Goal: Use online tool/utility: Utilize a website feature to perform a specific function

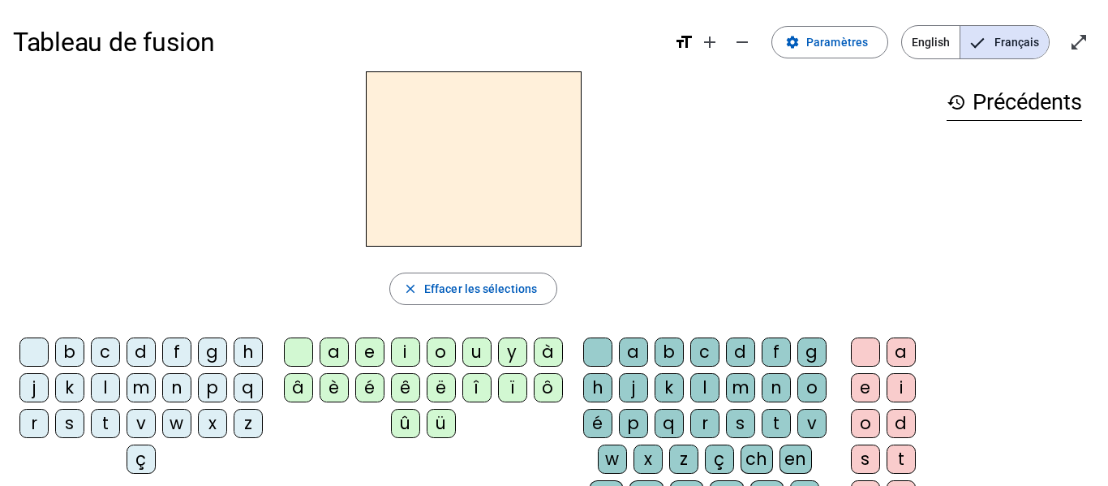
click at [198, 402] on div "p" at bounding box center [212, 387] width 29 height 29
click at [372, 353] on div "e" at bounding box center [369, 351] width 29 height 29
click at [486, 354] on div "u" at bounding box center [476, 351] width 29 height 29
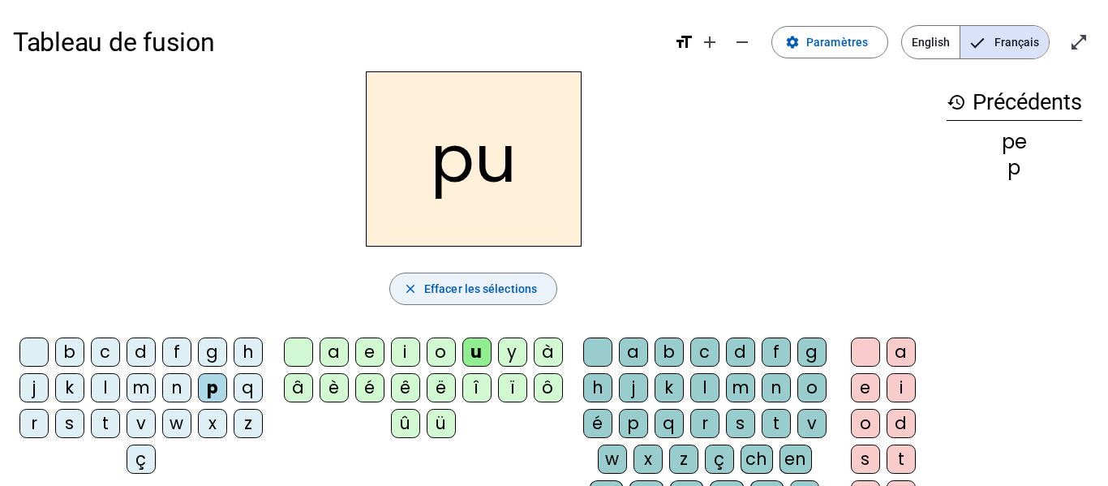
click at [480, 300] on span "button" at bounding box center [473, 288] width 166 height 39
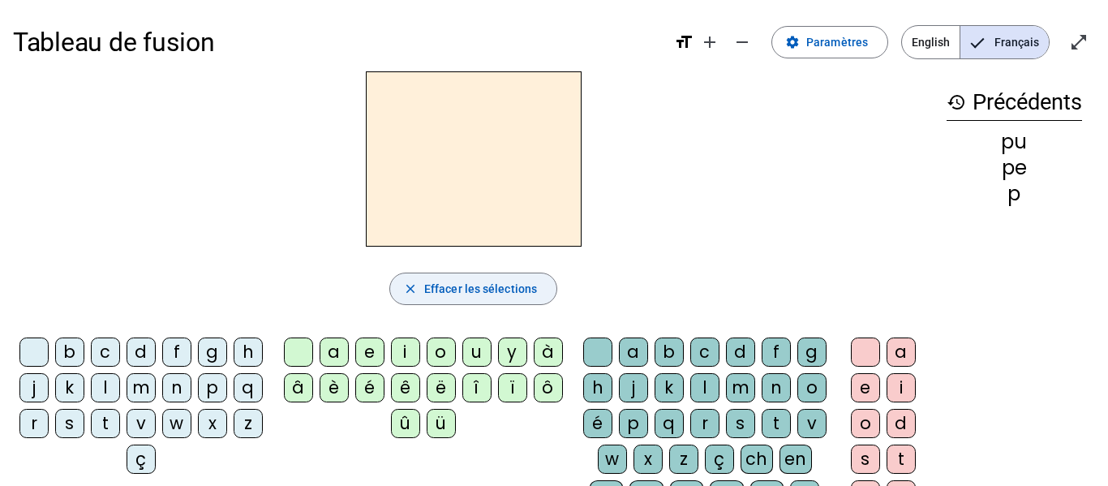
click at [480, 300] on span "button" at bounding box center [473, 288] width 166 height 39
click at [952, 104] on mat-icon "history" at bounding box center [955, 101] width 19 height 19
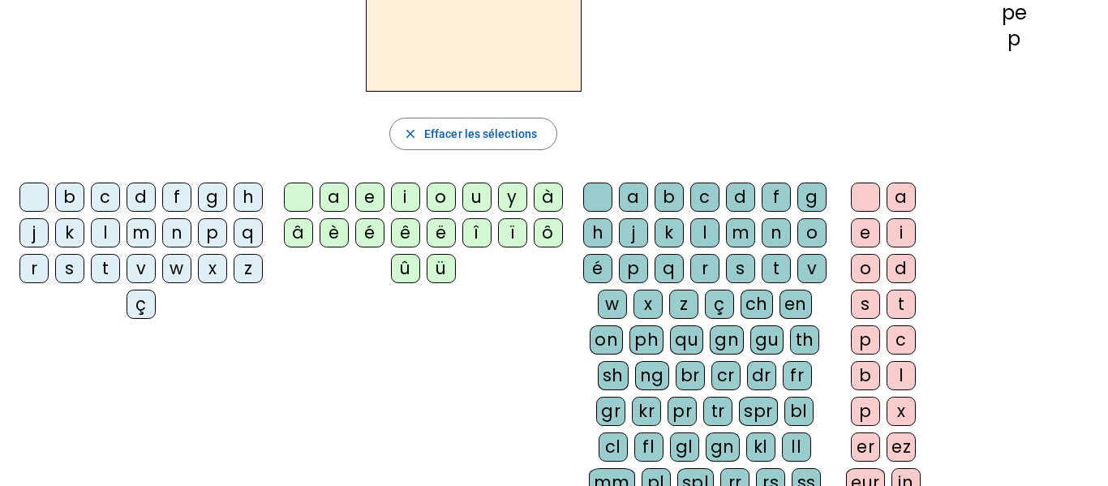
scroll to position [157, 0]
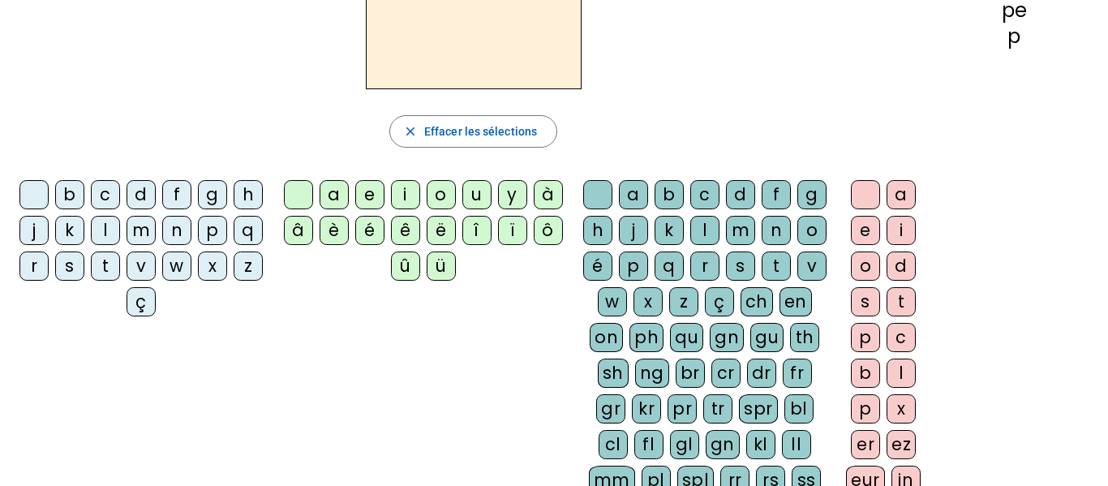
click at [198, 245] on div "p" at bounding box center [212, 230] width 29 height 29
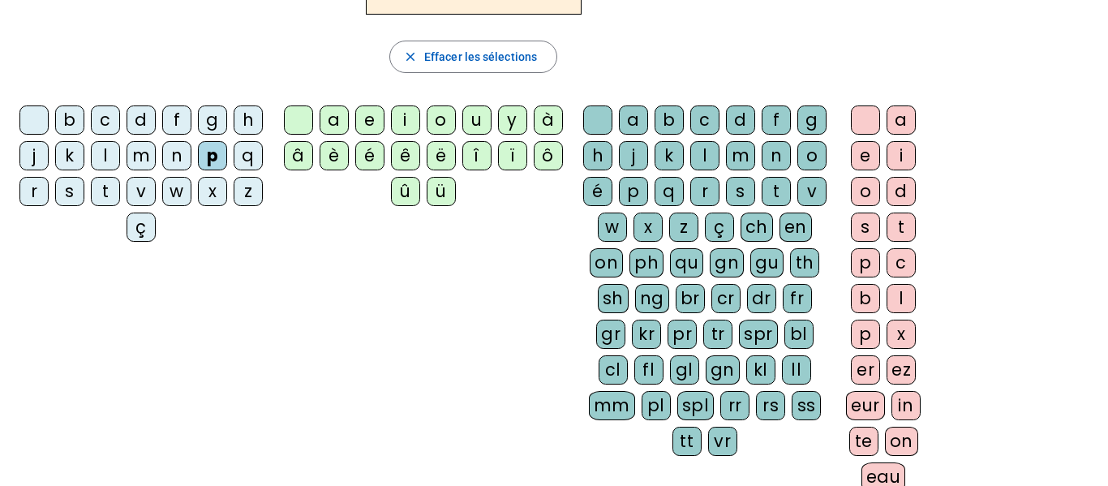
scroll to position [0, 0]
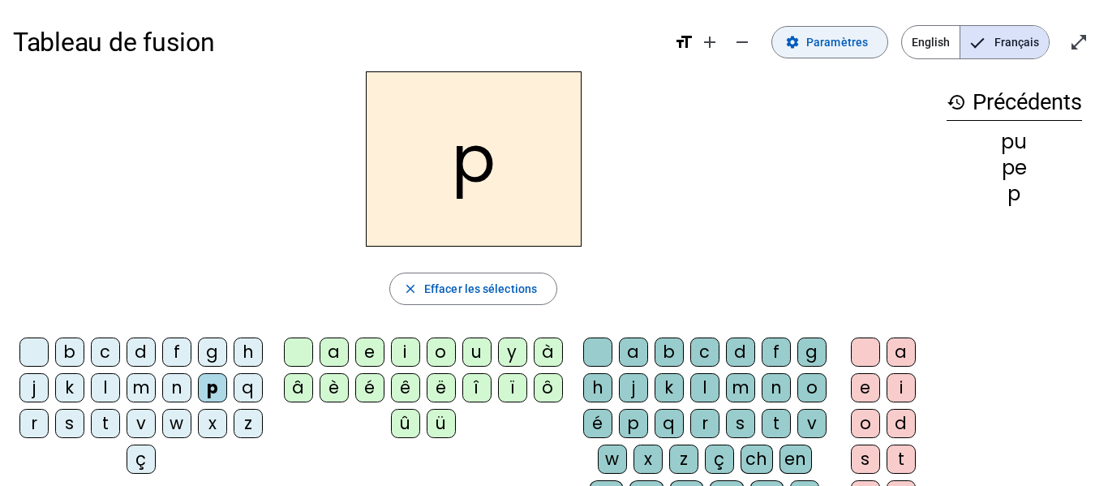
click at [834, 44] on span "Paramètres" at bounding box center [837, 41] width 62 height 19
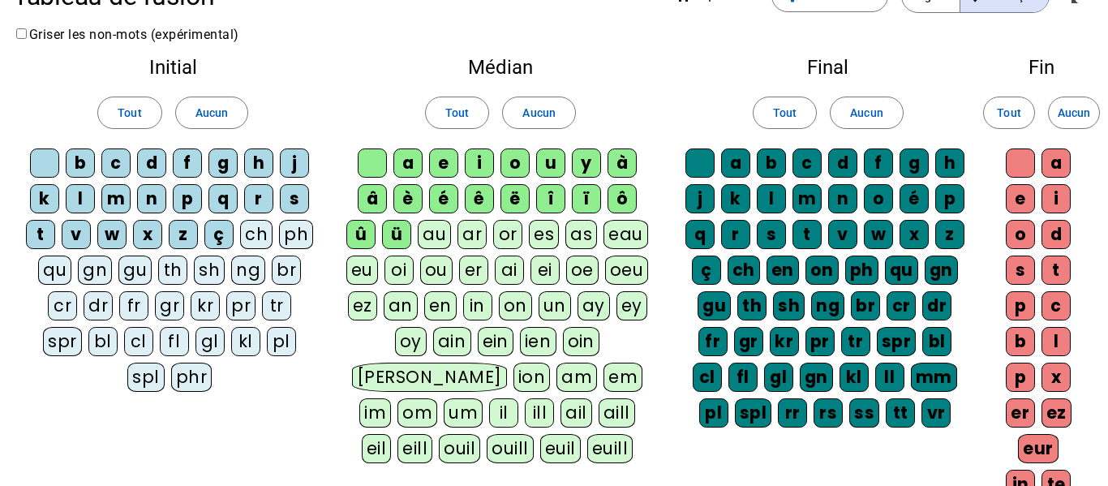
scroll to position [47, 0]
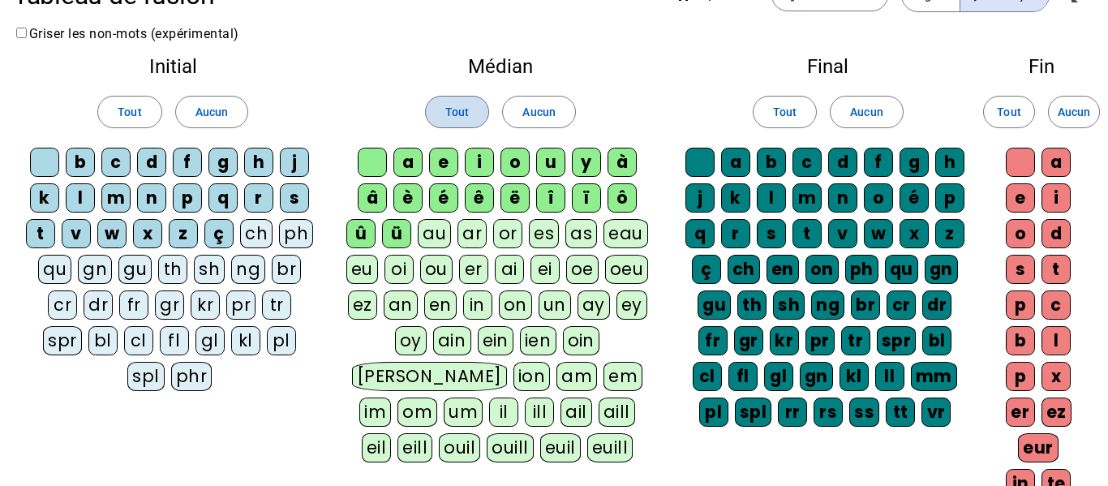
click at [469, 110] on span at bounding box center [457, 111] width 62 height 39
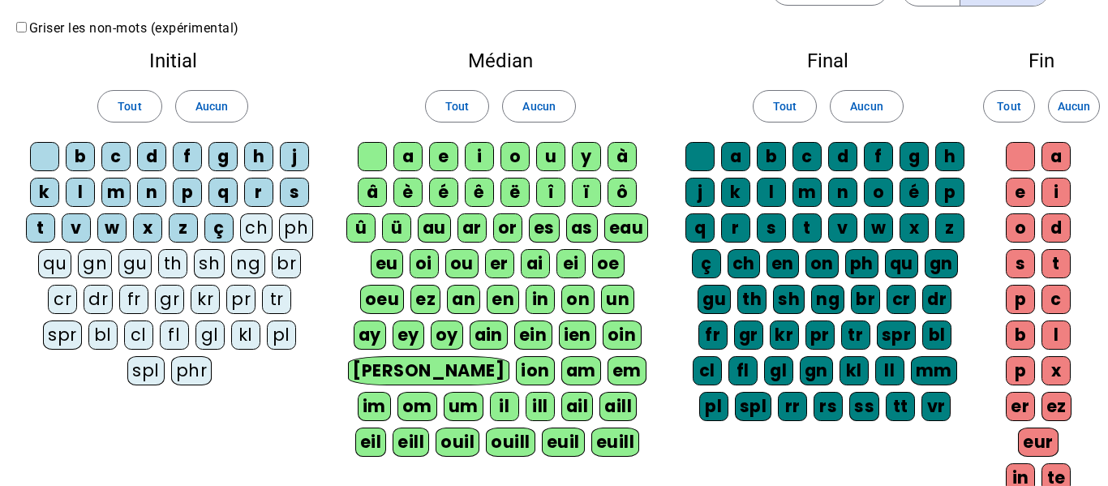
scroll to position [59, 0]
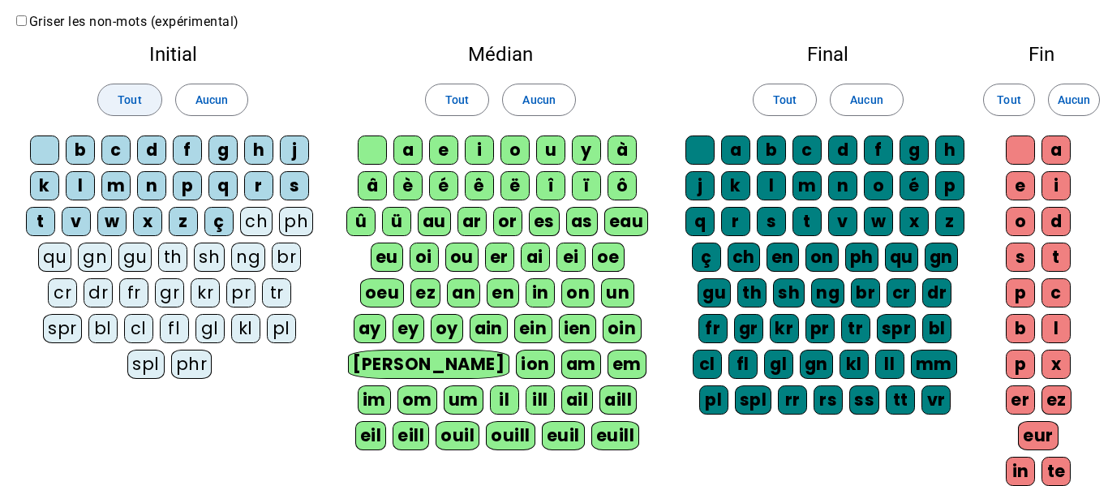
click at [115, 100] on span at bounding box center [129, 99] width 62 height 39
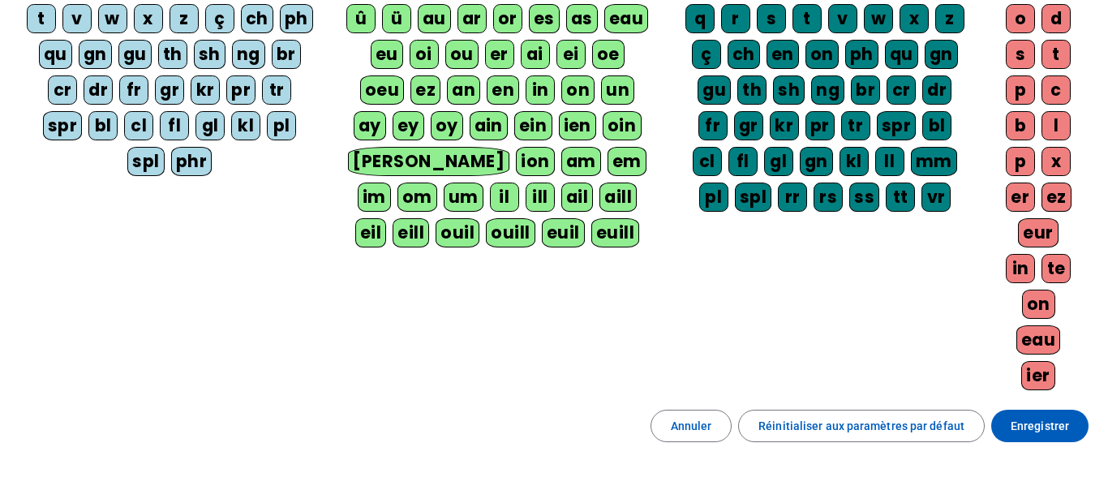
scroll to position [268, 0]
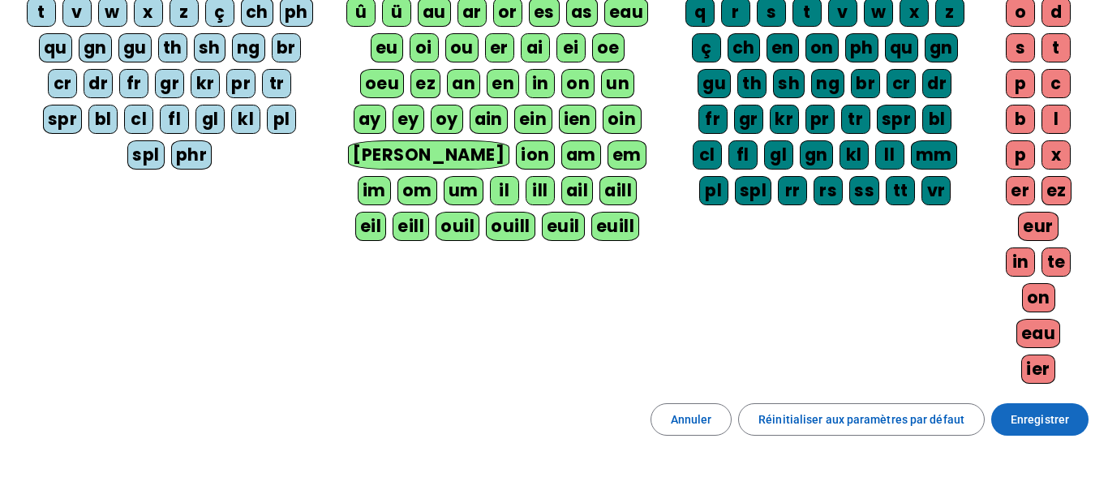
click at [1028, 421] on span "Enregistrer" at bounding box center [1039, 418] width 58 height 19
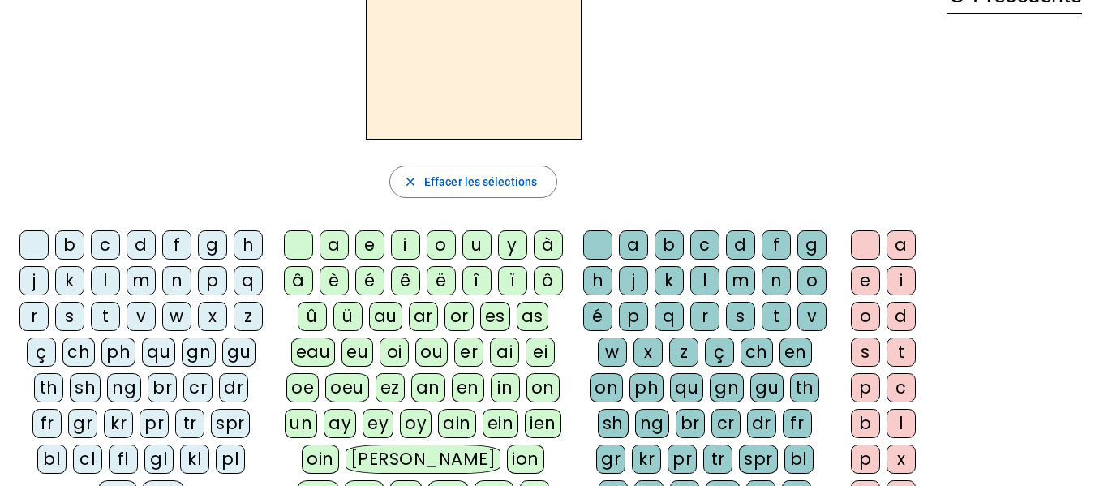
scroll to position [110, 0]
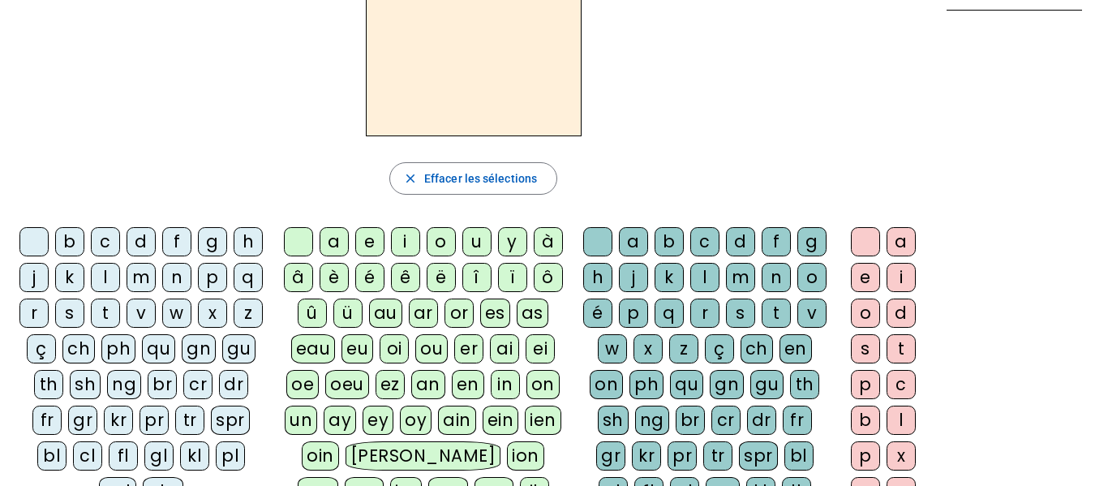
click at [198, 292] on div "p" at bounding box center [212, 277] width 29 height 29
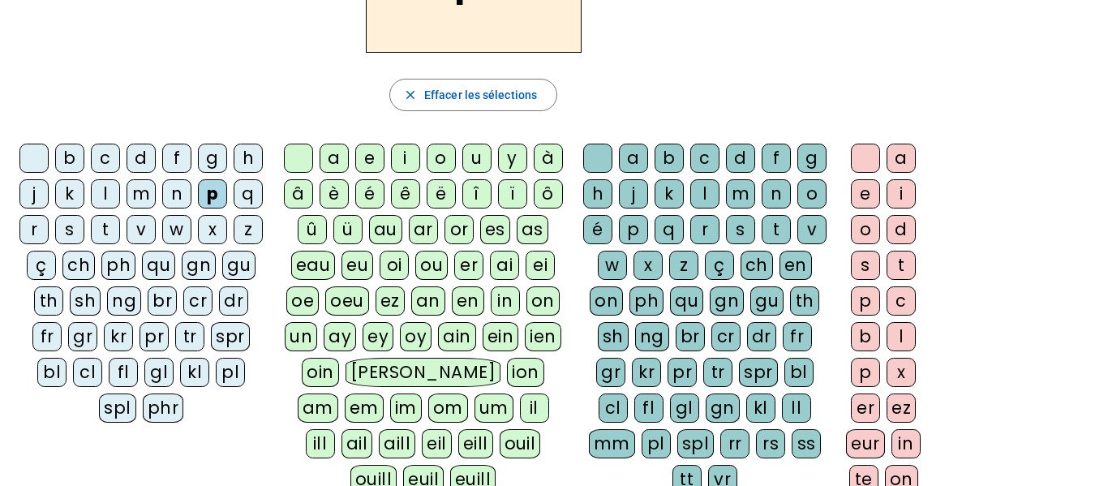
scroll to position [199, 0]
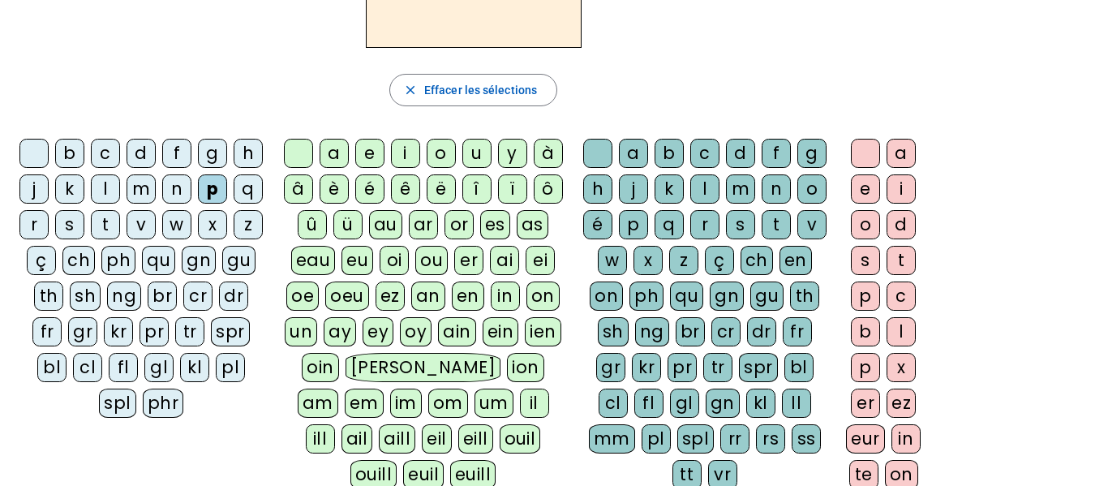
click at [359, 261] on div "eu" at bounding box center [357, 260] width 32 height 29
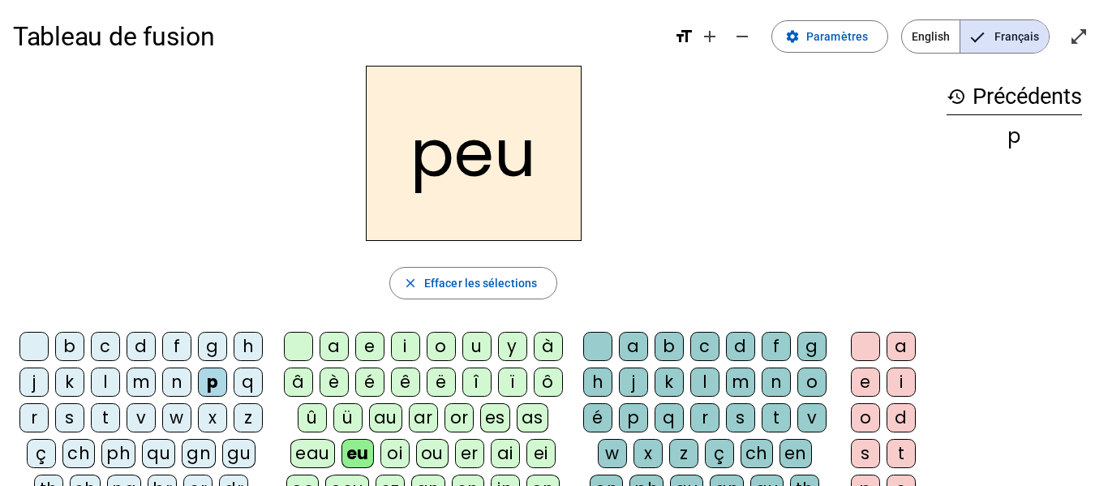
scroll to position [6, 0]
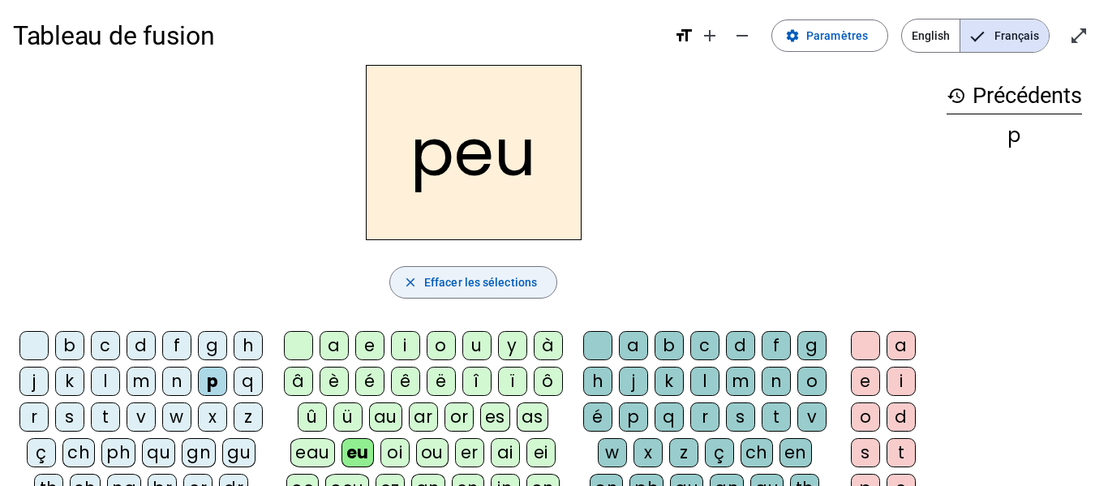
click at [481, 291] on span "Effacer les sélections" at bounding box center [480, 281] width 113 height 19
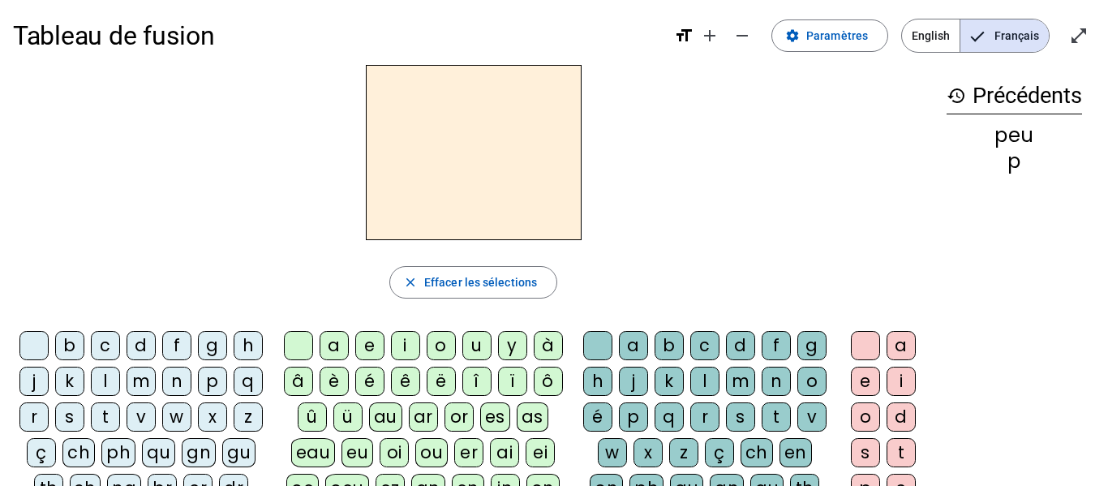
click at [1036, 102] on h3 "history Précédents" at bounding box center [1013, 96] width 135 height 36
click at [1085, 46] on span "Entrer en plein écran" at bounding box center [1078, 35] width 39 height 39
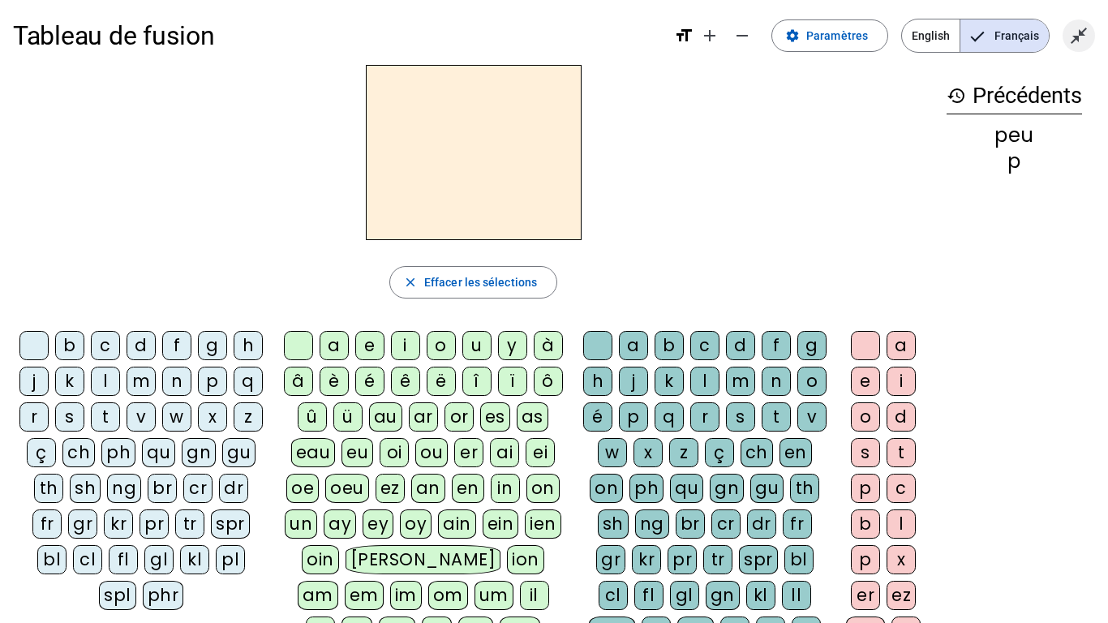
click at [1083, 36] on mat-icon "close_fullscreen" at bounding box center [1078, 35] width 19 height 19
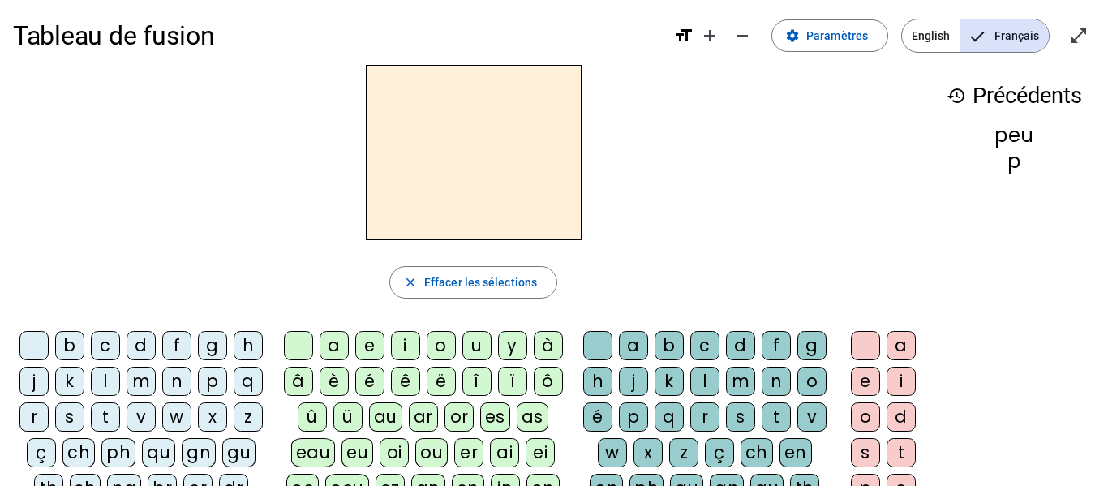
click at [1001, 119] on div "history Précédents peu p" at bounding box center [1013, 402] width 161 height 675
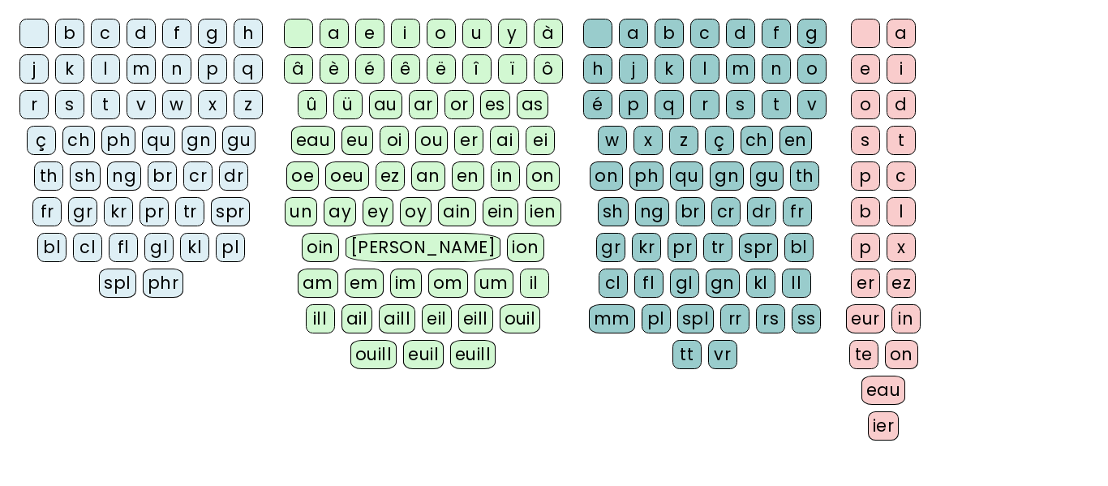
scroll to position [320, 0]
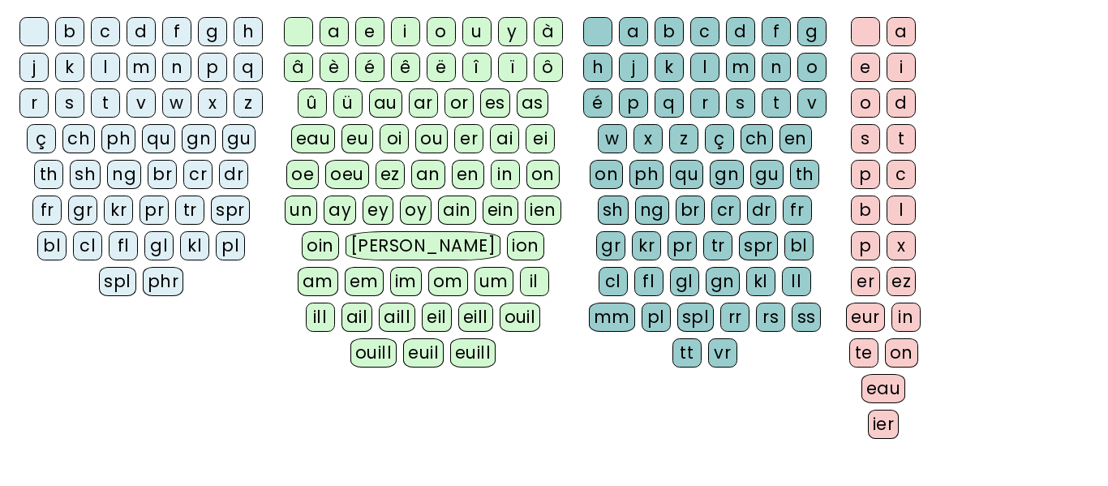
click at [198, 82] on div "p" at bounding box center [212, 67] width 29 height 29
click at [859, 318] on div "eur" at bounding box center [865, 316] width 39 height 29
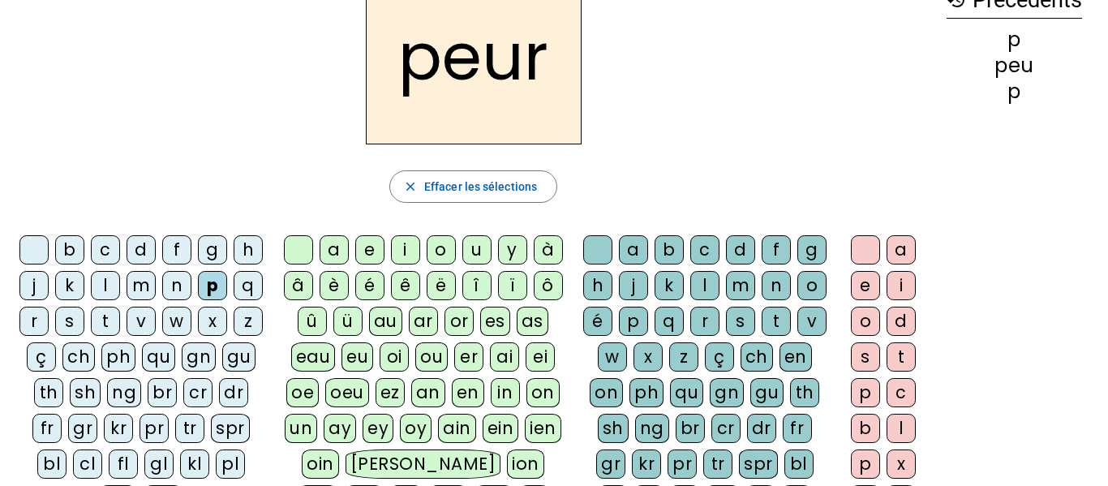
scroll to position [94, 0]
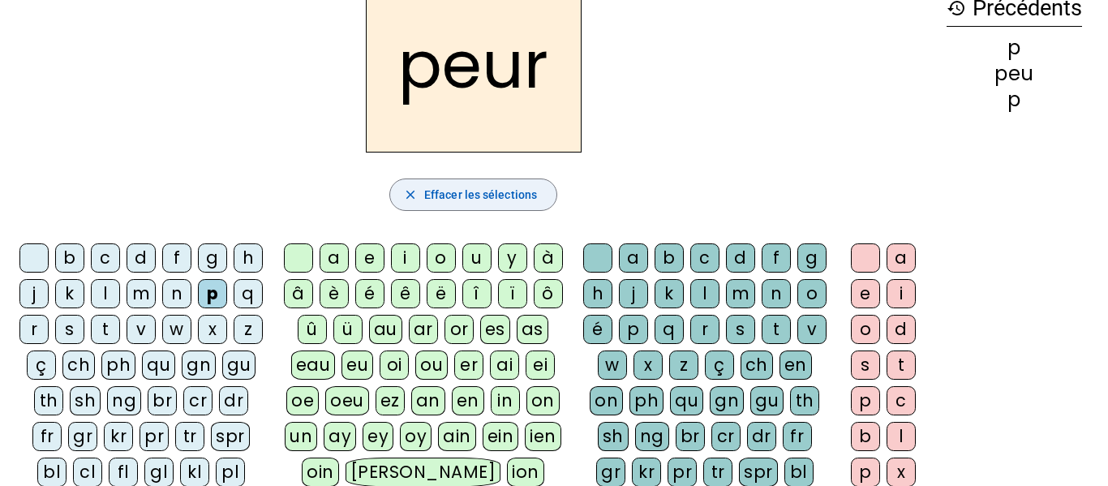
click at [449, 208] on span "button" at bounding box center [473, 194] width 166 height 39
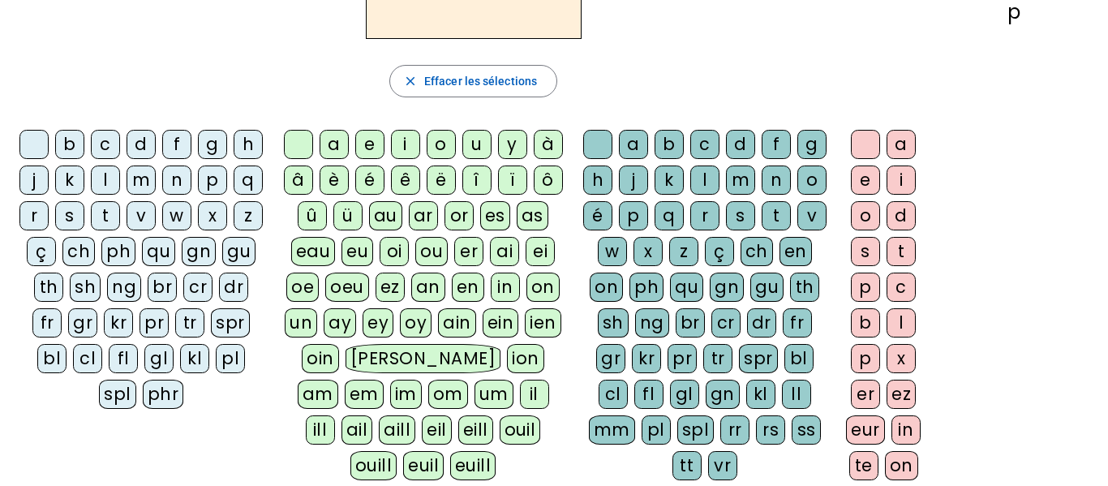
scroll to position [199, 0]
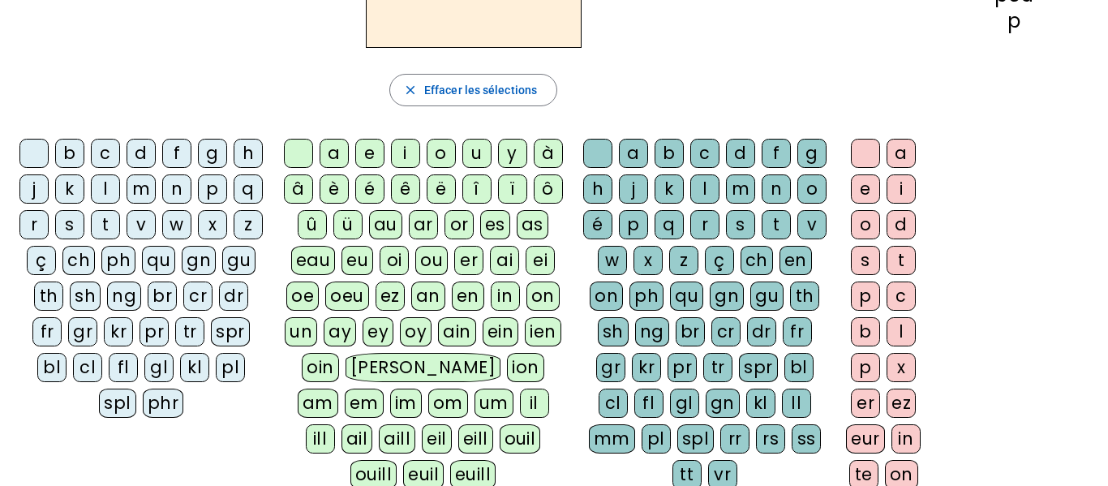
click at [148, 311] on div "br" at bounding box center [162, 295] width 29 height 29
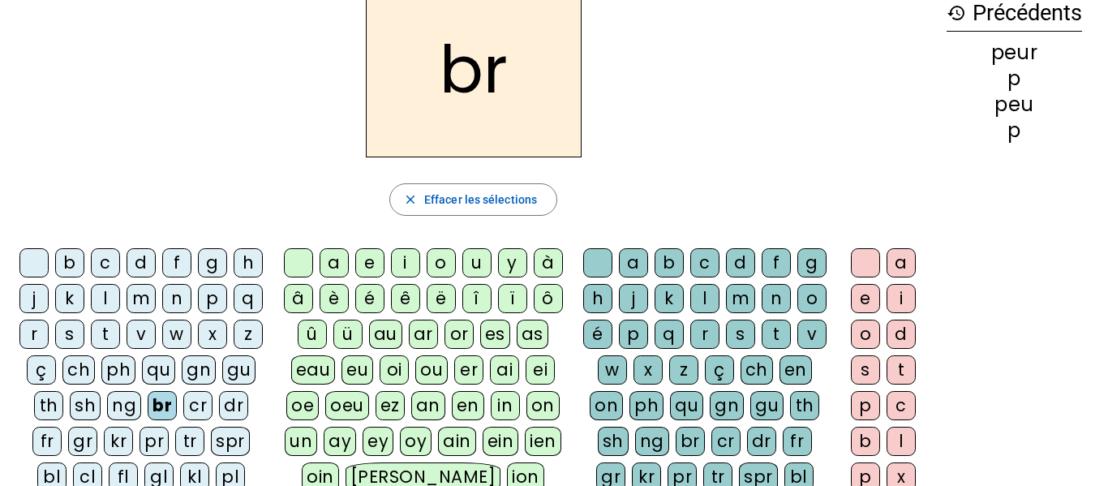
scroll to position [88, 0]
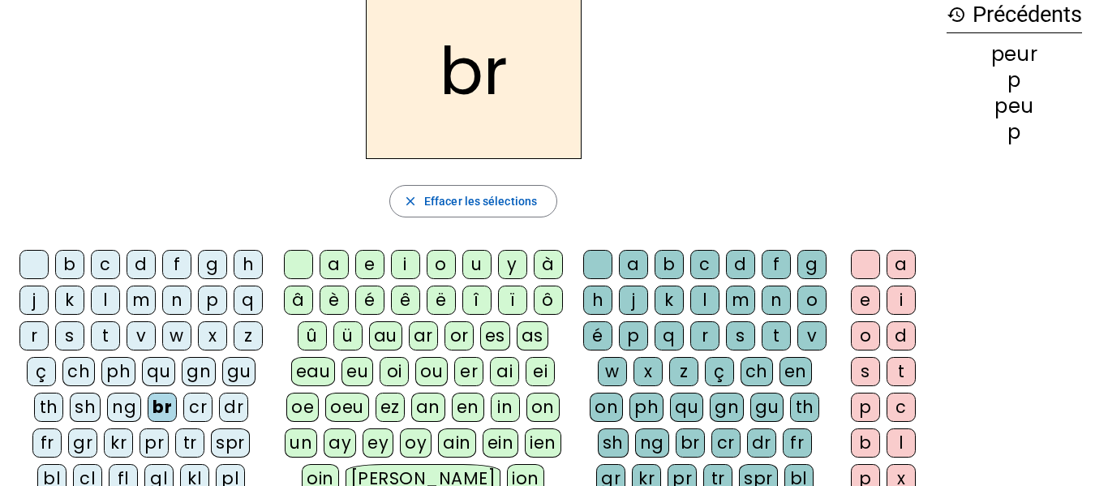
click at [470, 266] on div "u" at bounding box center [476, 264] width 29 height 29
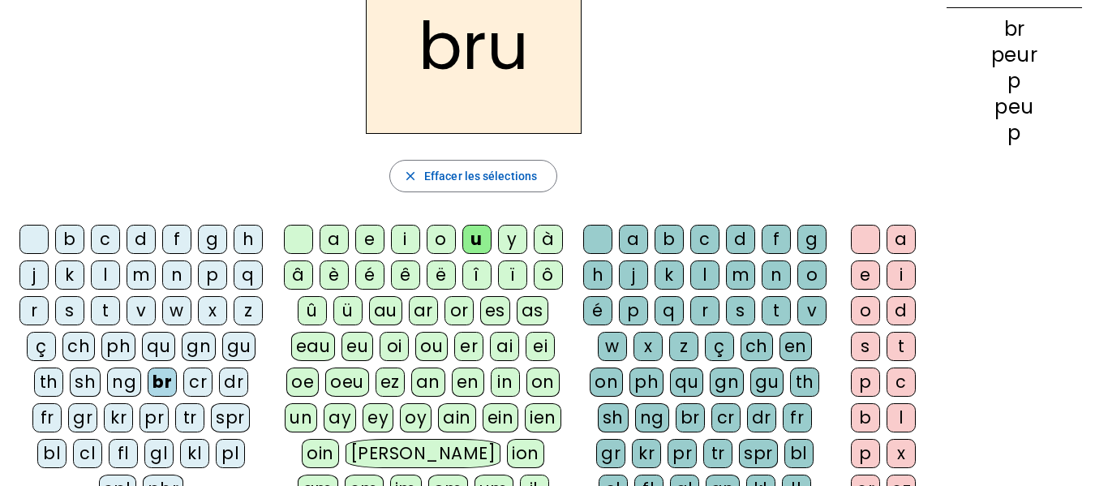
scroll to position [115, 0]
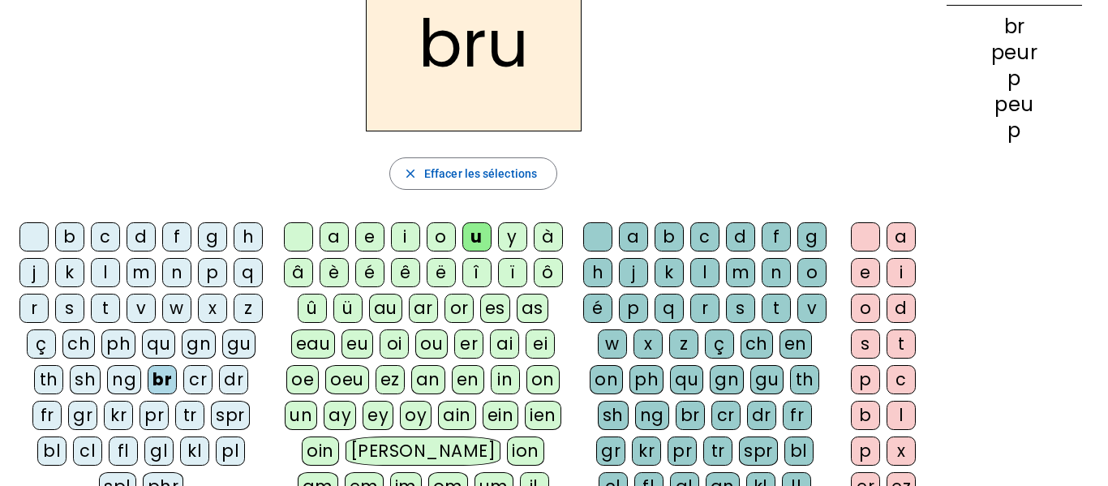
click at [761, 287] on div "n" at bounding box center [775, 272] width 29 height 29
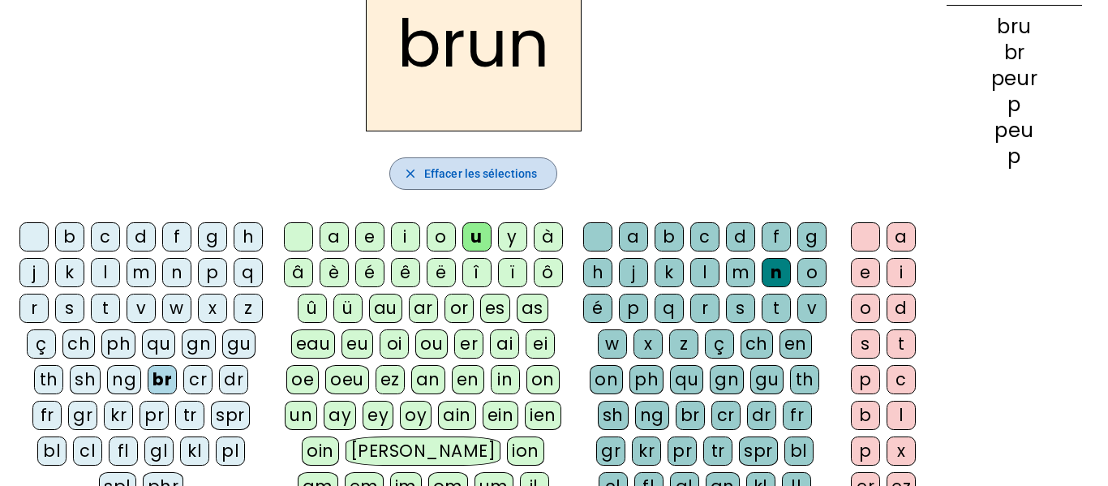
click at [451, 165] on span "Effacer les sélections" at bounding box center [480, 173] width 113 height 19
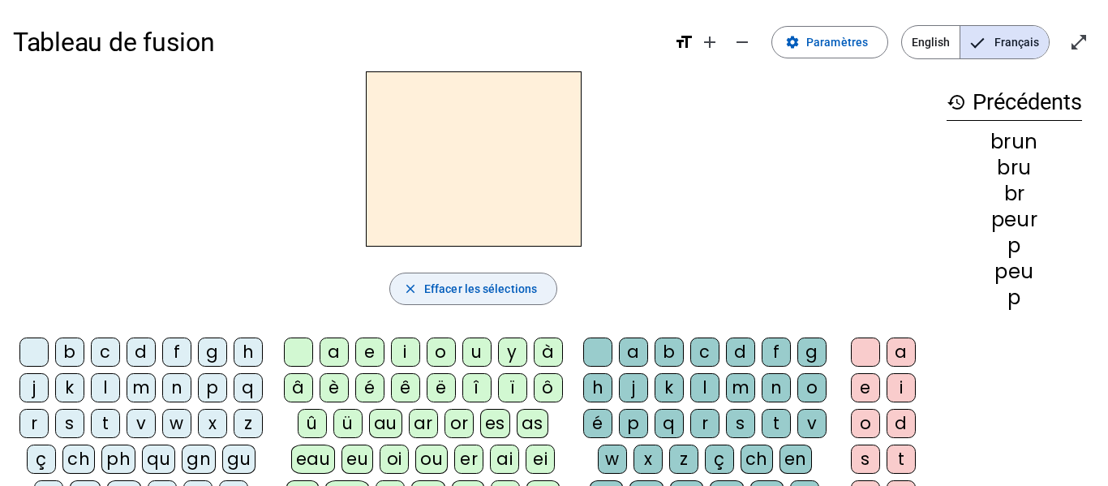
scroll to position [1, 0]
